Goal: Task Accomplishment & Management: Use online tool/utility

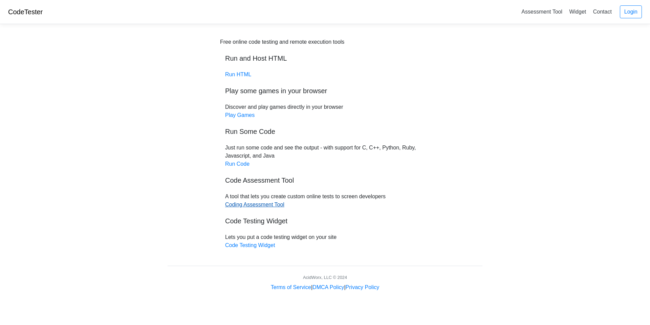
click at [246, 205] on link "Coding Assessment Tool" at bounding box center [254, 204] width 59 height 6
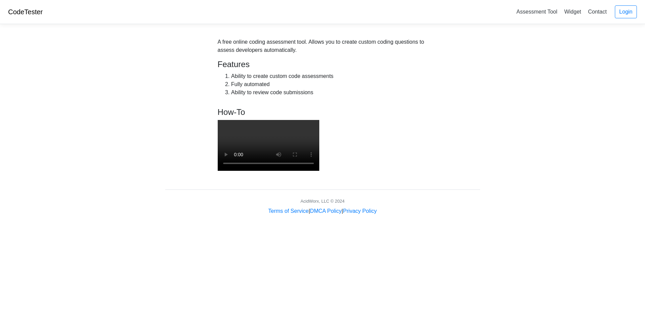
scroll to position [27, 0]
click at [319, 127] on video at bounding box center [269, 145] width 102 height 51
click at [319, 126] on video at bounding box center [269, 145] width 102 height 51
click at [624, 15] on link "Login" at bounding box center [626, 11] width 22 height 13
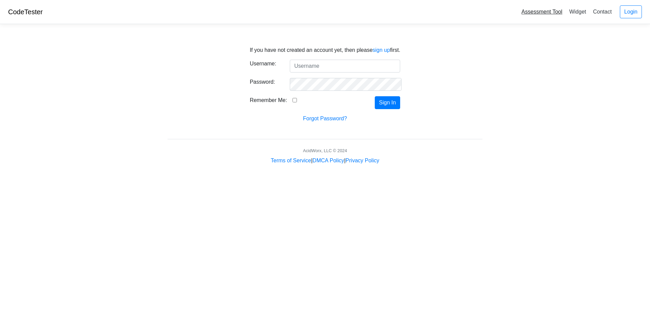
click at [536, 13] on link "Assessment Tool" at bounding box center [542, 11] width 46 height 11
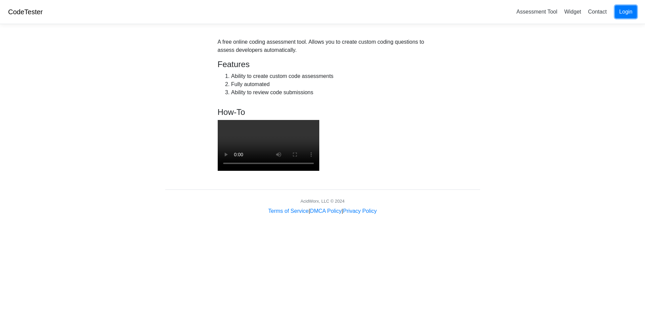
click at [623, 14] on link "Login" at bounding box center [626, 11] width 22 height 13
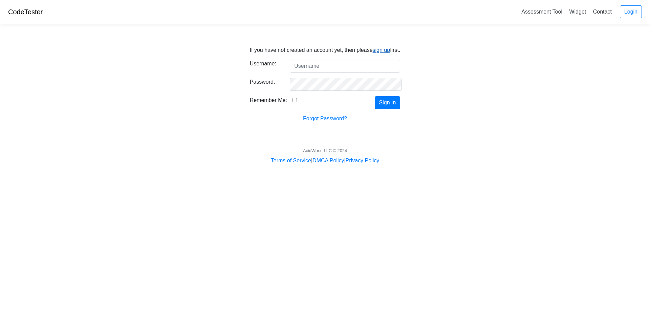
click at [377, 51] on link "sign up" at bounding box center [382, 50] width 18 height 6
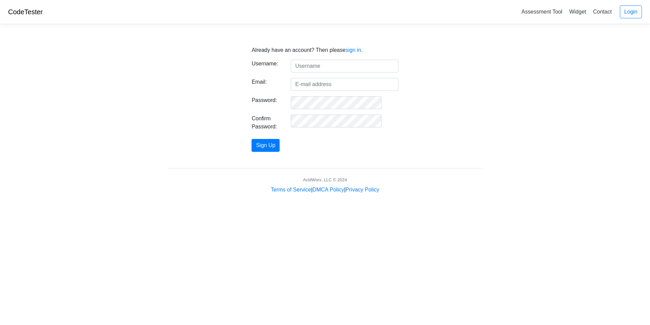
click at [351, 67] on input "text" at bounding box center [344, 66] width 107 height 13
type input "earthfirstsammy"
click at [348, 84] on input "Email:" at bounding box center [344, 84] width 107 height 13
type input "[EMAIL_ADDRESS][DOMAIN_NAME]"
click at [282, 139] on form "Username: earthfirstsammy Email: [EMAIL_ADDRESS][DOMAIN_NAME] Password: Confirm…" at bounding box center [325, 106] width 147 height 92
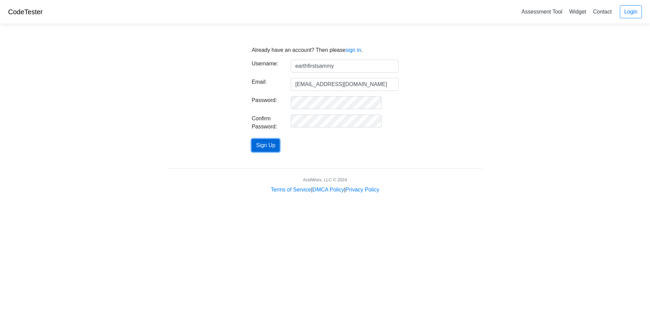
click at [280, 142] on button "Sign Up" at bounding box center [266, 145] width 28 height 13
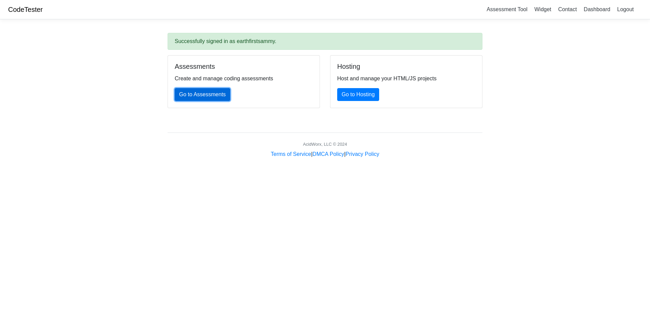
click at [218, 93] on link "Go to Assessments" at bounding box center [203, 94] width 56 height 13
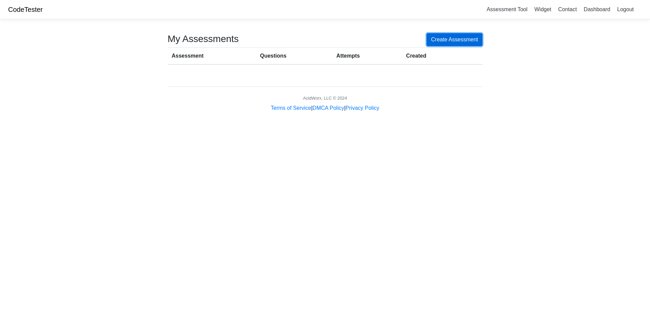
click at [448, 37] on link "Create Assessment" at bounding box center [455, 39] width 56 height 13
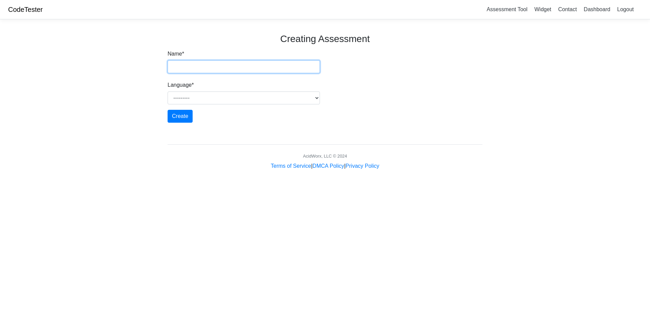
click at [254, 71] on input "Name *" at bounding box center [244, 66] width 152 height 13
type input "LMI Deleting Machines not online 30+ days"
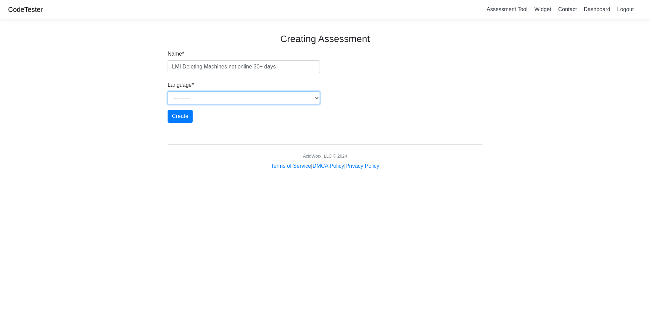
click at [253, 101] on select "--------- Java Javascript Python Ruby PHP C C++ Go HTML" at bounding box center [244, 97] width 152 height 13
click at [168, 91] on select "--------- Java Javascript Python Ruby PHP C C++ Go HTML" at bounding box center [244, 97] width 152 height 13
click at [185, 117] on input "Create" at bounding box center [180, 116] width 25 height 13
click at [309, 99] on select "--------- Java Javascript Python Ruby PHP C C++ Go HTML" at bounding box center [244, 97] width 152 height 13
